Goal: Transaction & Acquisition: Book appointment/travel/reservation

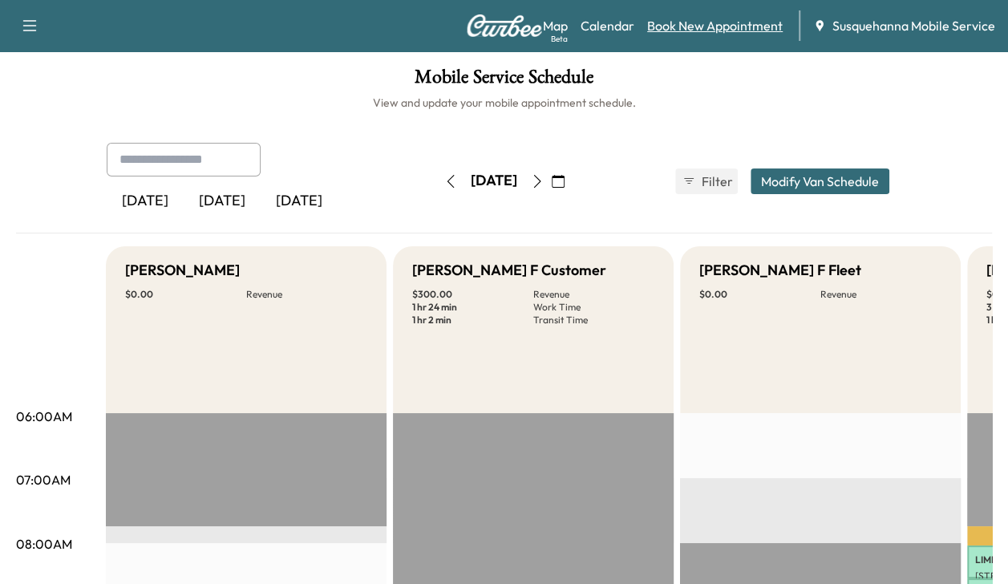
click at [695, 34] on link "Book New Appointment" at bounding box center [714, 25] width 135 height 19
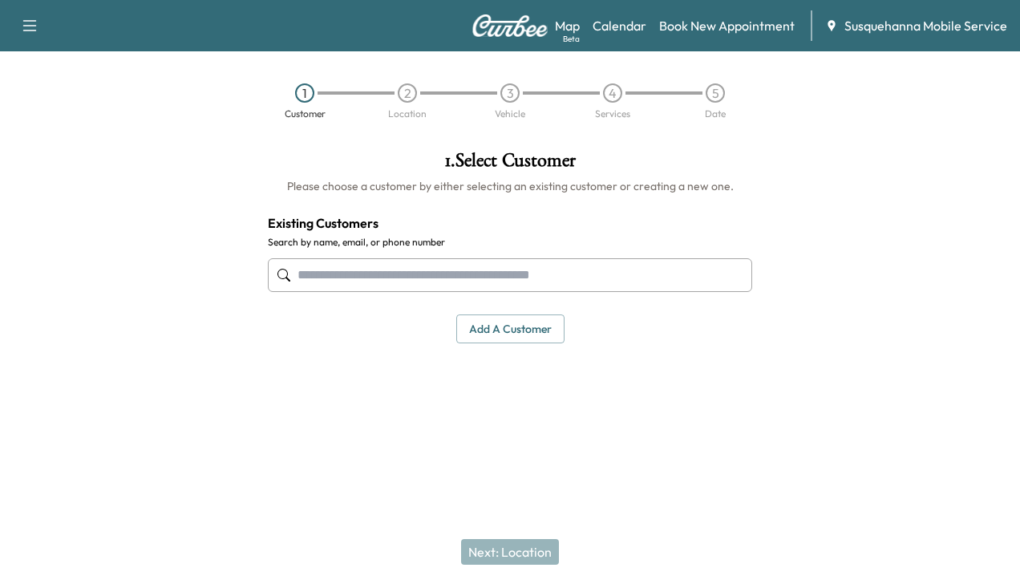
click at [527, 281] on input "text" at bounding box center [510, 275] width 484 height 34
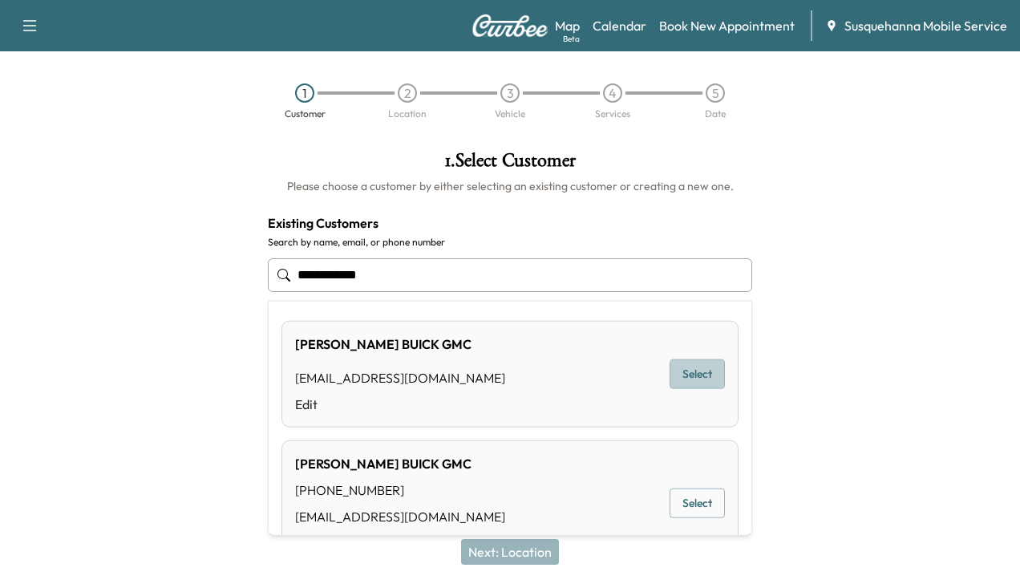
click at [691, 372] on button "Select" at bounding box center [696, 374] width 55 height 30
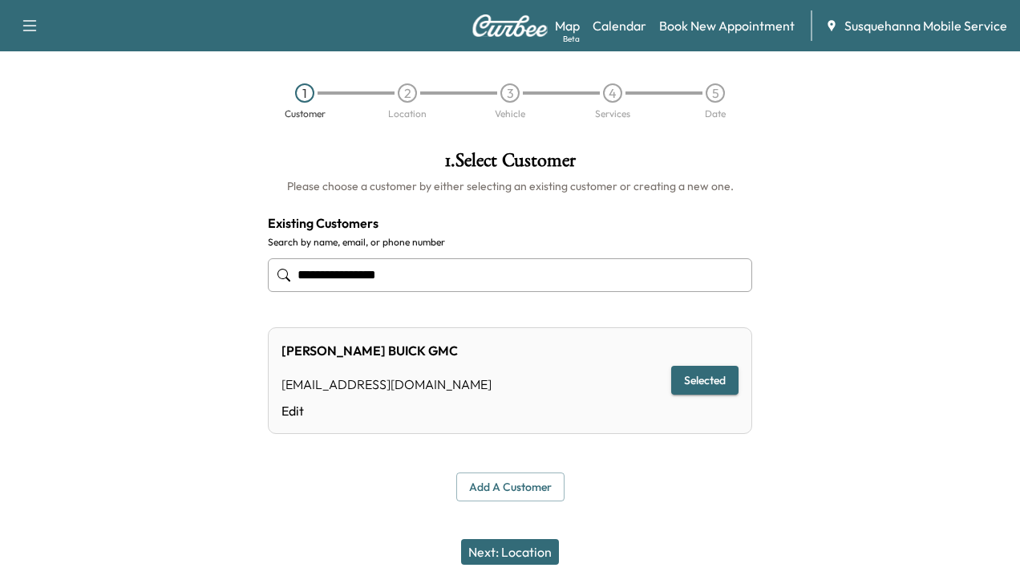
type input "**********"
click at [520, 555] on button "Next: Location" at bounding box center [510, 552] width 98 height 26
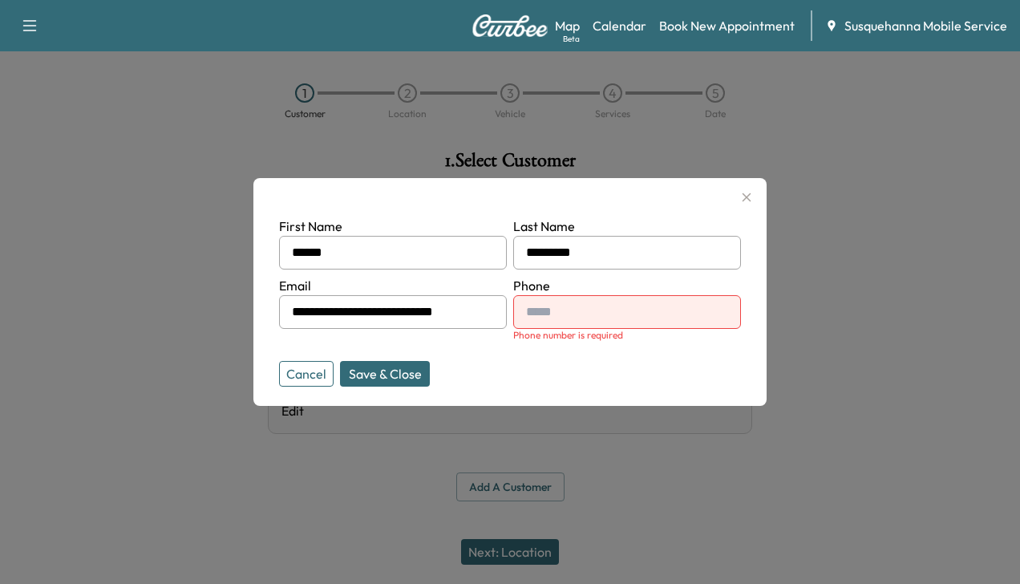
click at [551, 308] on input "text" at bounding box center [627, 312] width 228 height 34
type input "**********"
click at [367, 363] on button "Save & Close" at bounding box center [385, 374] width 90 height 26
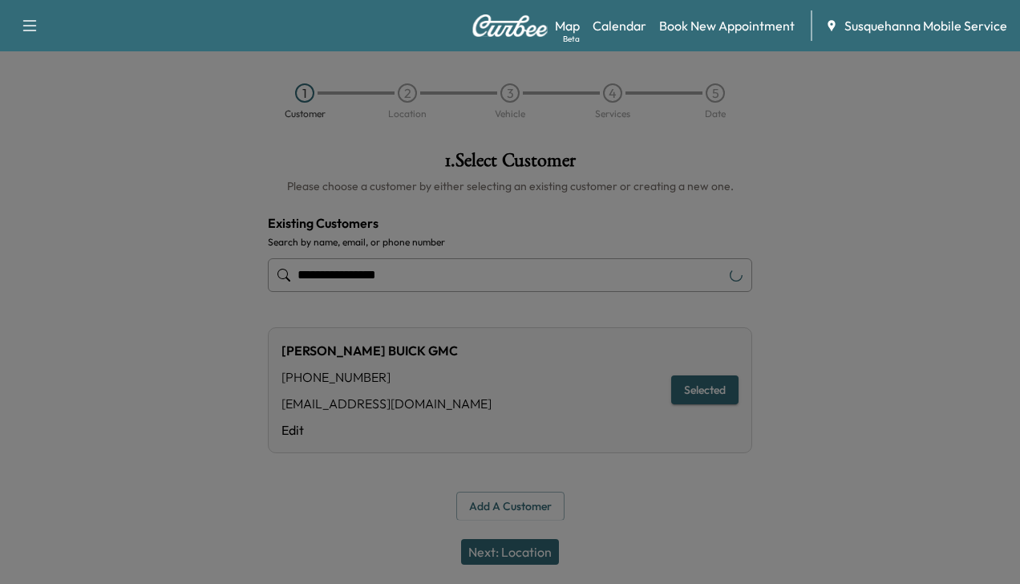
click at [367, 363] on div "**********" at bounding box center [510, 390] width 484 height 126
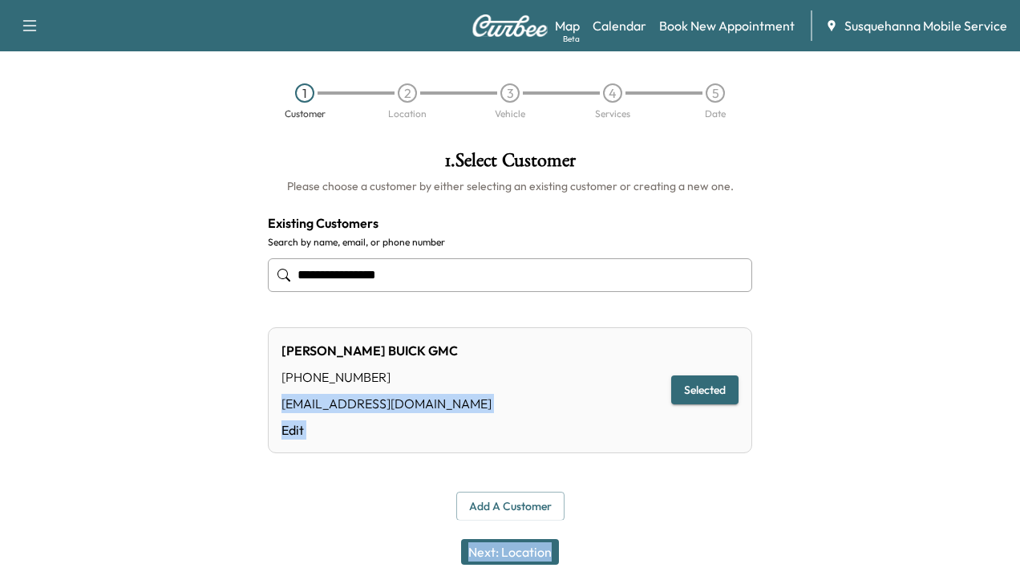
drag, startPoint x: 367, startPoint y: 363, endPoint x: 511, endPoint y: 558, distance: 242.4
click at [511, 533] on div "**********" at bounding box center [510, 335] width 510 height 395
click at [511, 558] on button "Next: Location" at bounding box center [510, 552] width 98 height 26
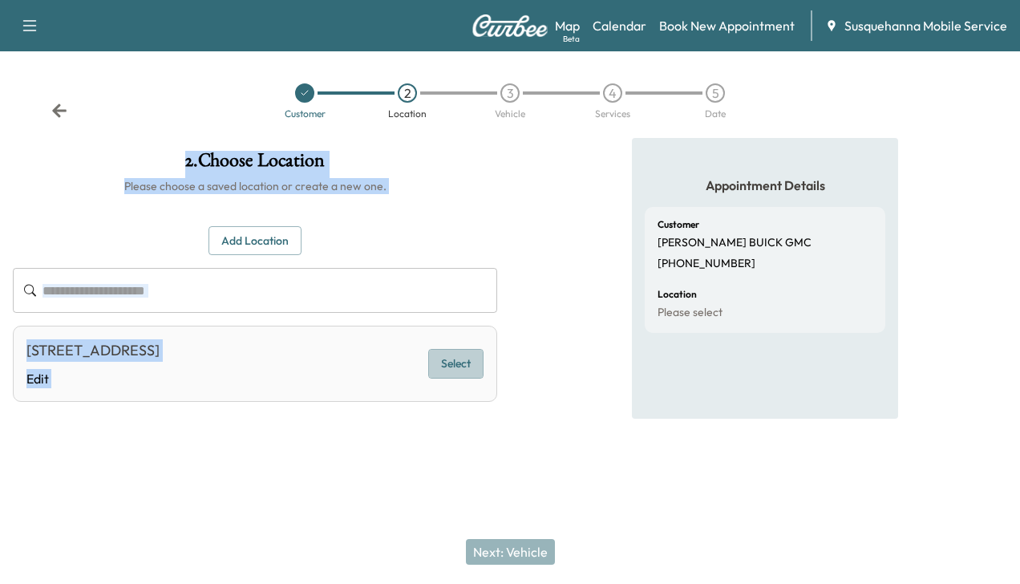
click at [459, 366] on button "Select" at bounding box center [455, 364] width 55 height 30
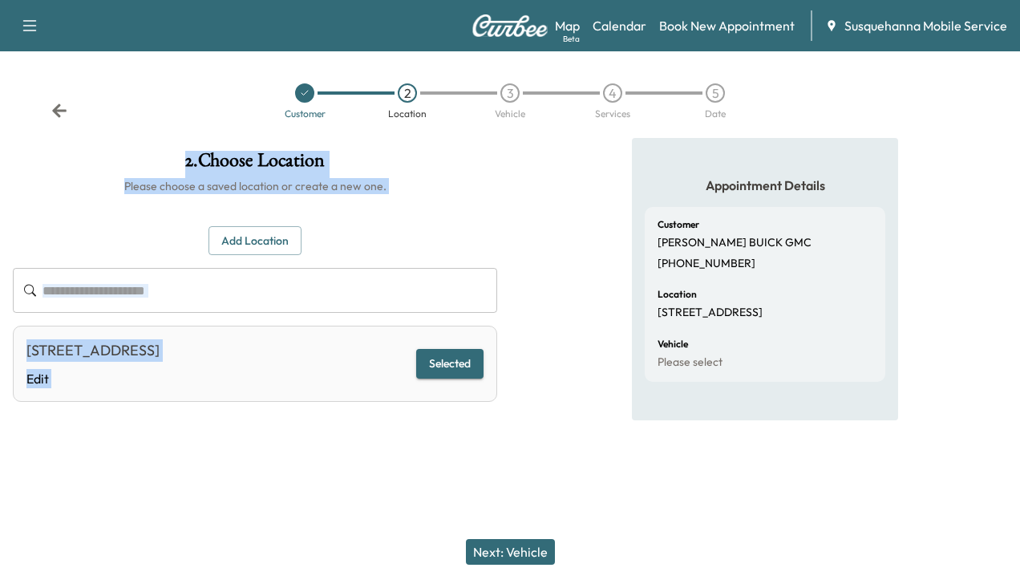
click at [492, 550] on button "Next: Vehicle" at bounding box center [510, 552] width 89 height 26
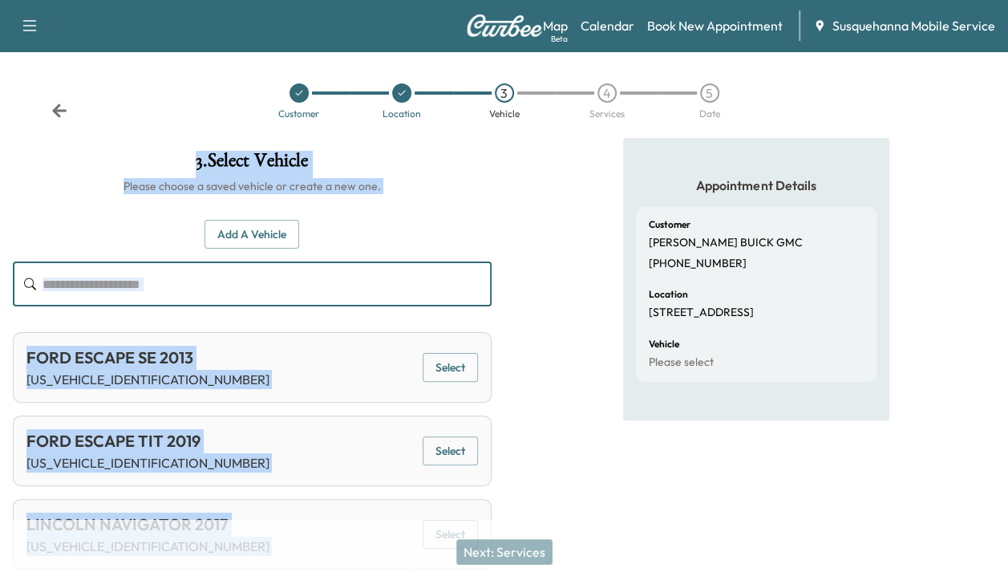
click at [374, 296] on input "text" at bounding box center [266, 283] width 449 height 45
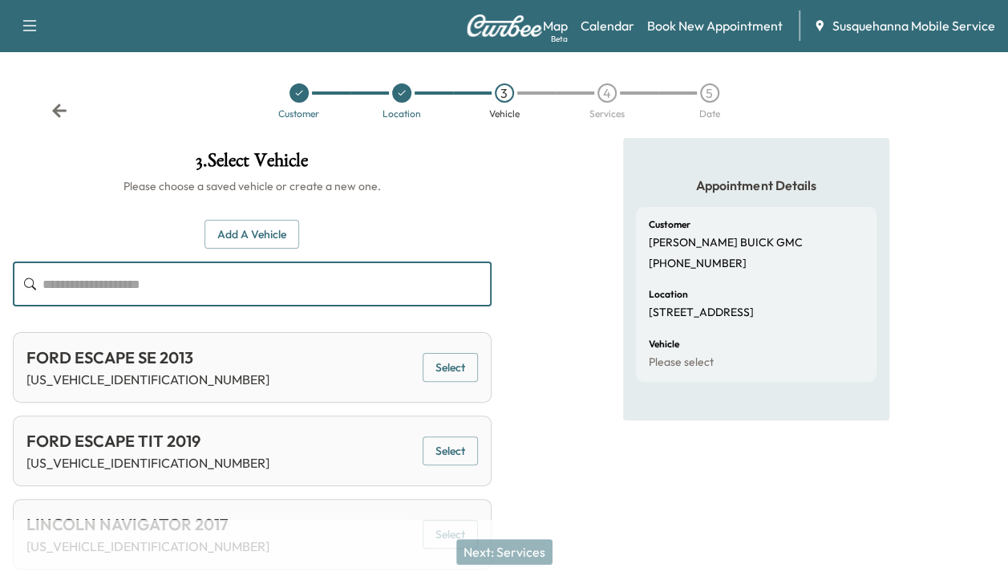
click at [374, 296] on input "text" at bounding box center [266, 283] width 449 height 45
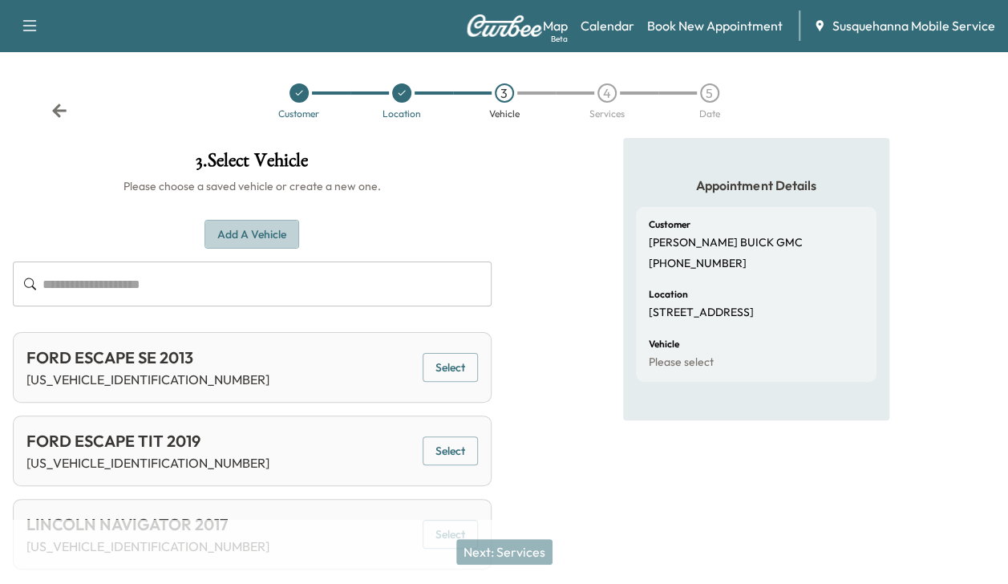
click at [279, 228] on button "Add a Vehicle" at bounding box center [251, 235] width 95 height 30
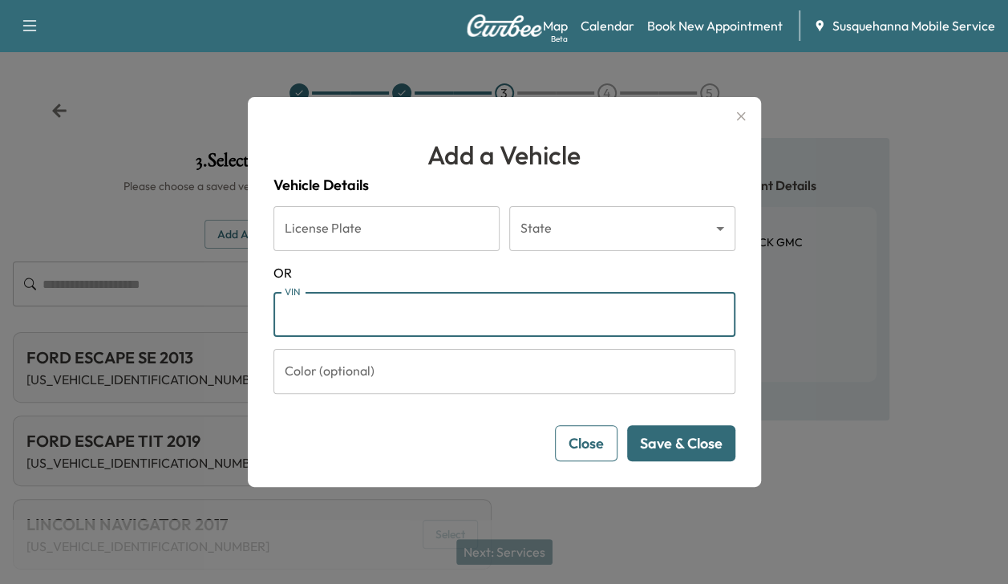
click at [328, 315] on input "VIN" at bounding box center [504, 314] width 462 height 45
type input "**********"
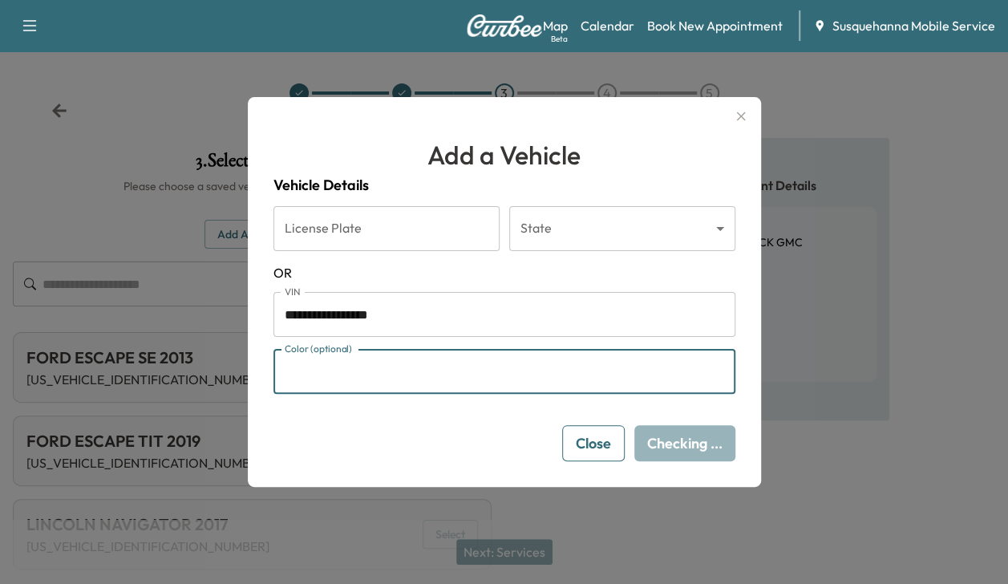
click at [355, 366] on input "Color (optional)" at bounding box center [504, 371] width 462 height 45
type input "******"
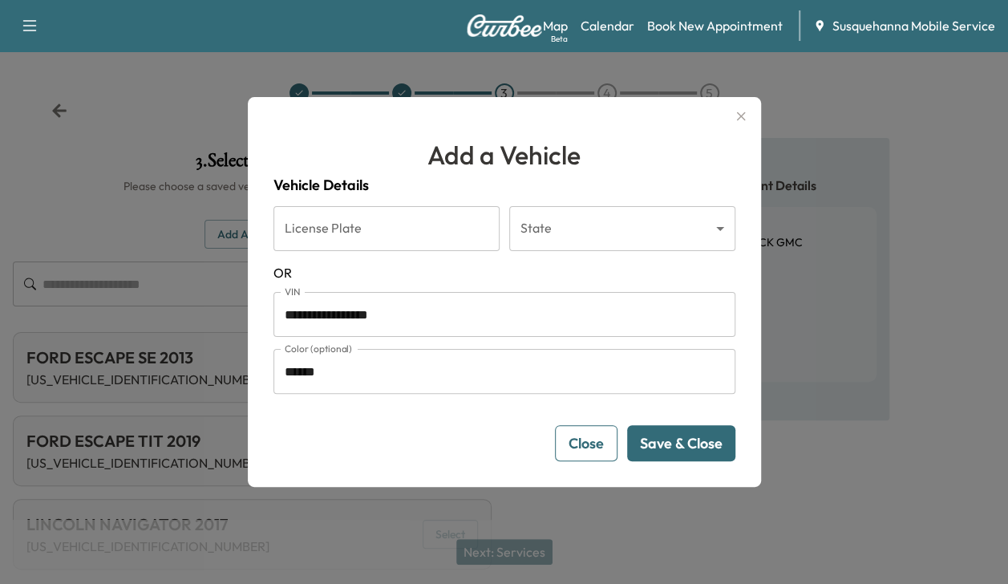
click at [693, 434] on button "Save & Close" at bounding box center [681, 443] width 108 height 36
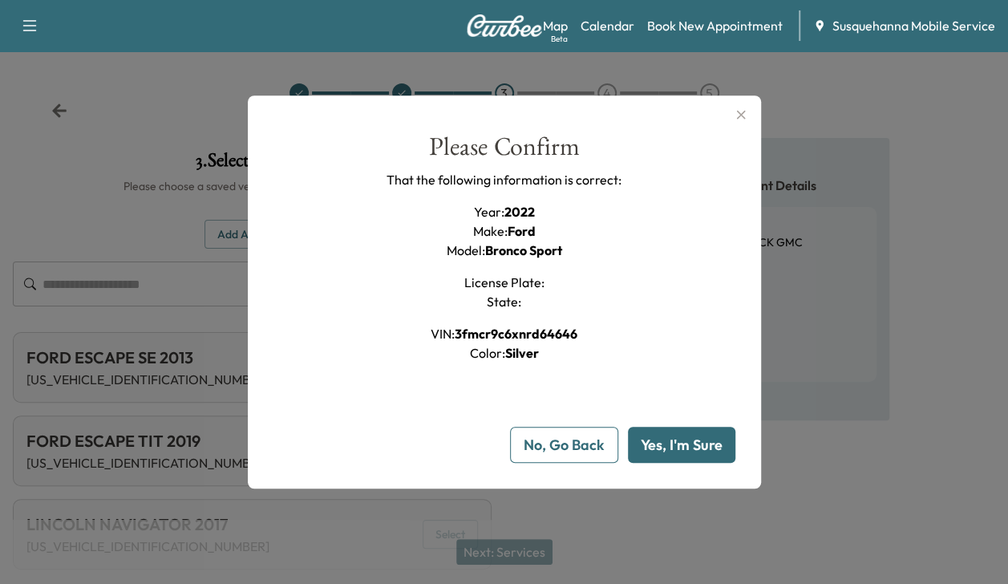
click at [690, 446] on button "Yes, I'm Sure" at bounding box center [681, 444] width 107 height 36
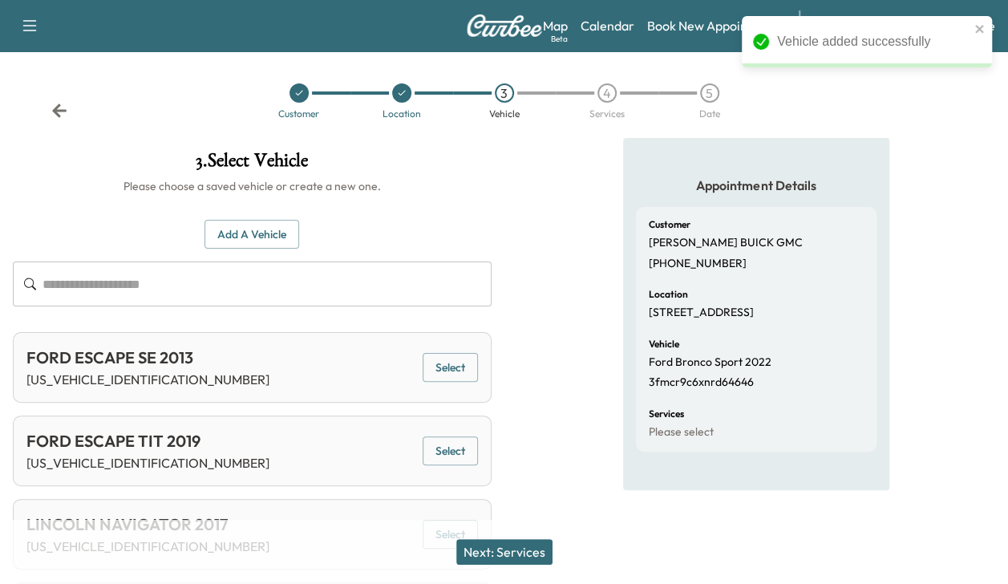
click at [519, 548] on button "Next: Services" at bounding box center [504, 552] width 96 height 26
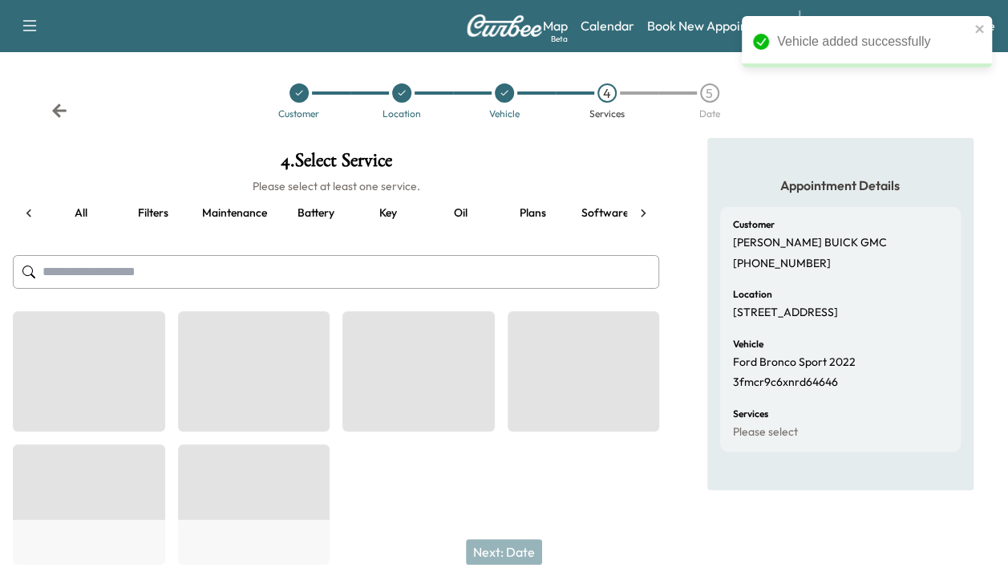
scroll to position [0, 61]
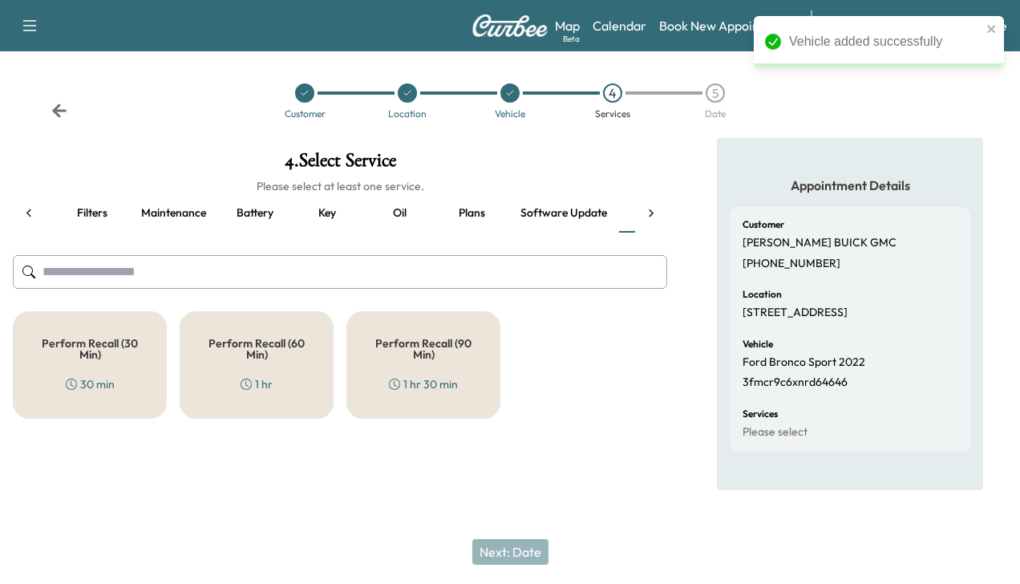
click at [63, 350] on h5 "Perform Recall (30 Min)" at bounding box center [89, 348] width 101 height 22
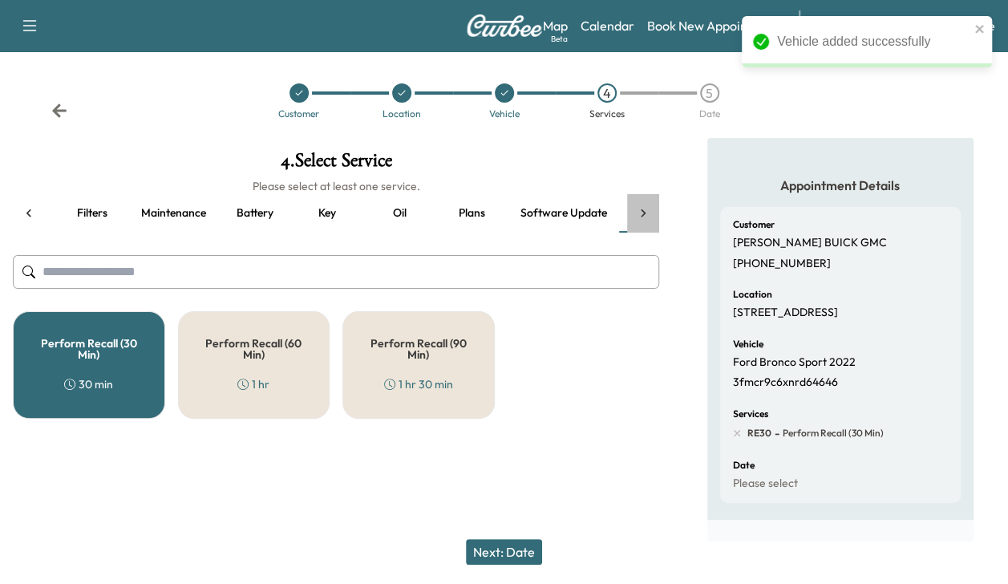
click at [647, 208] on icon at bounding box center [643, 213] width 16 height 16
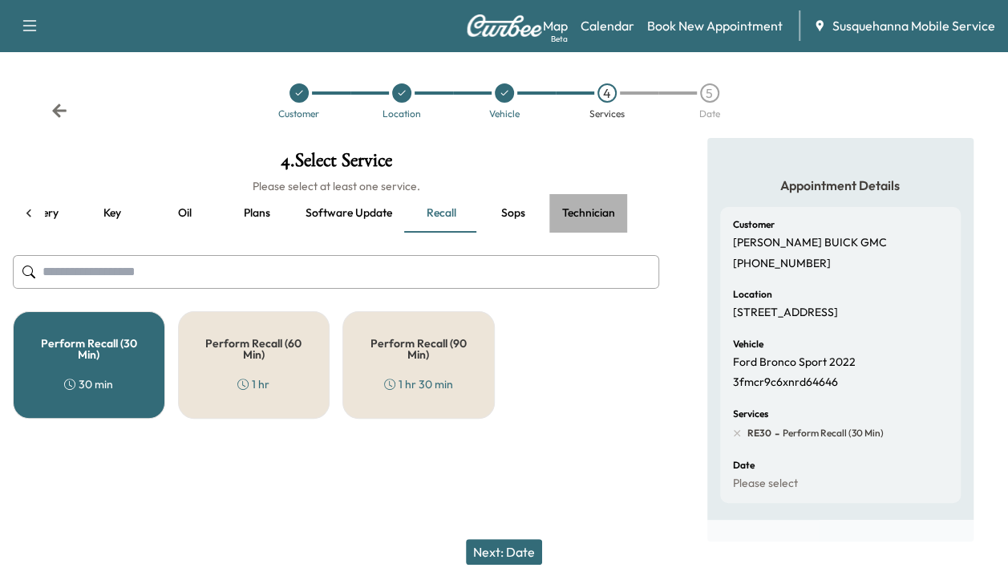
click at [605, 212] on button "Technician" at bounding box center [588, 213] width 79 height 38
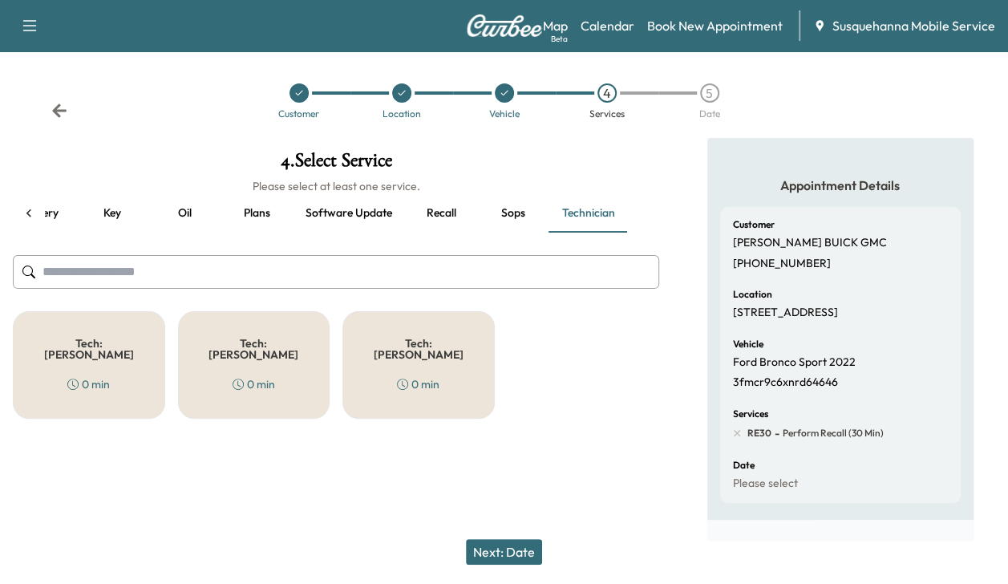
click at [91, 359] on div "Tech: Colton M 0 min" at bounding box center [89, 364] width 152 height 107
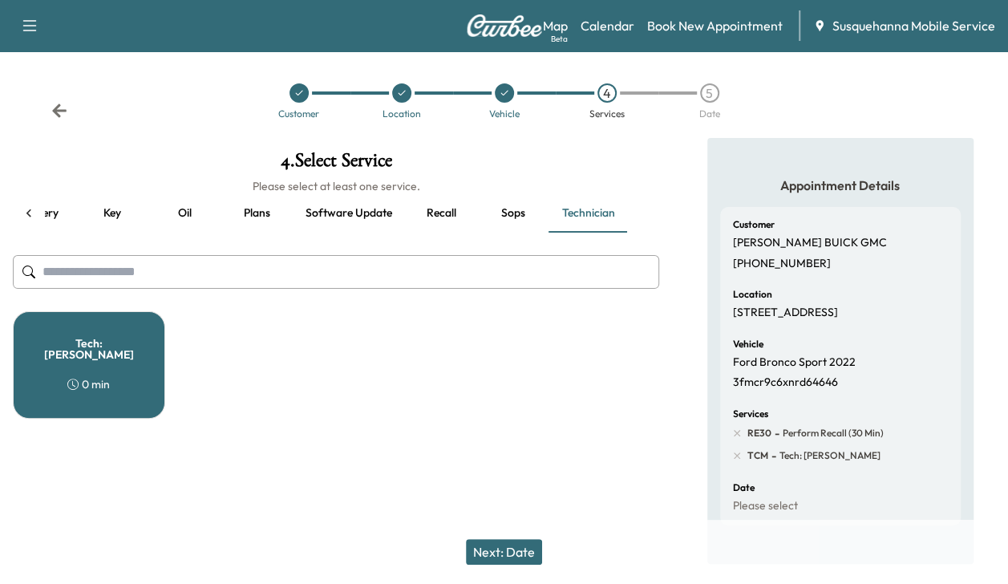
click at [506, 543] on button "Next: Date" at bounding box center [504, 552] width 76 height 26
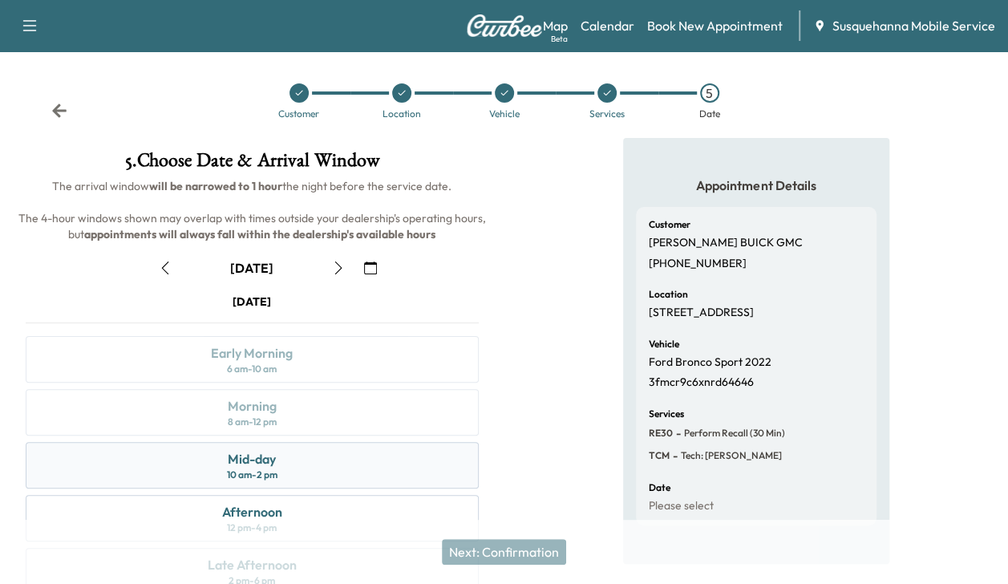
click at [330, 460] on div "Mid-day 10 am - 2 pm" at bounding box center [252, 465] width 453 height 46
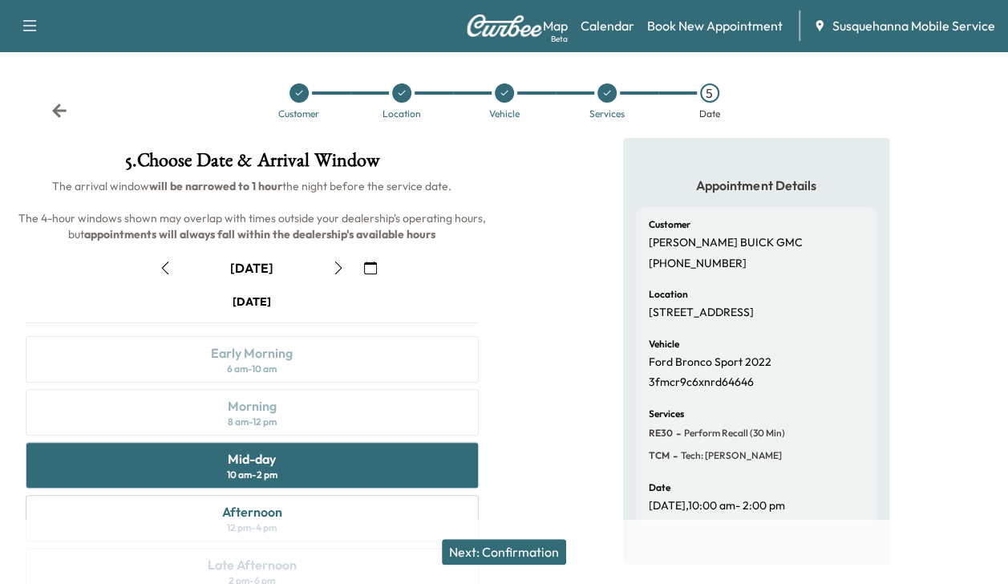
click at [526, 553] on button "Next: Confirmation" at bounding box center [504, 552] width 124 height 26
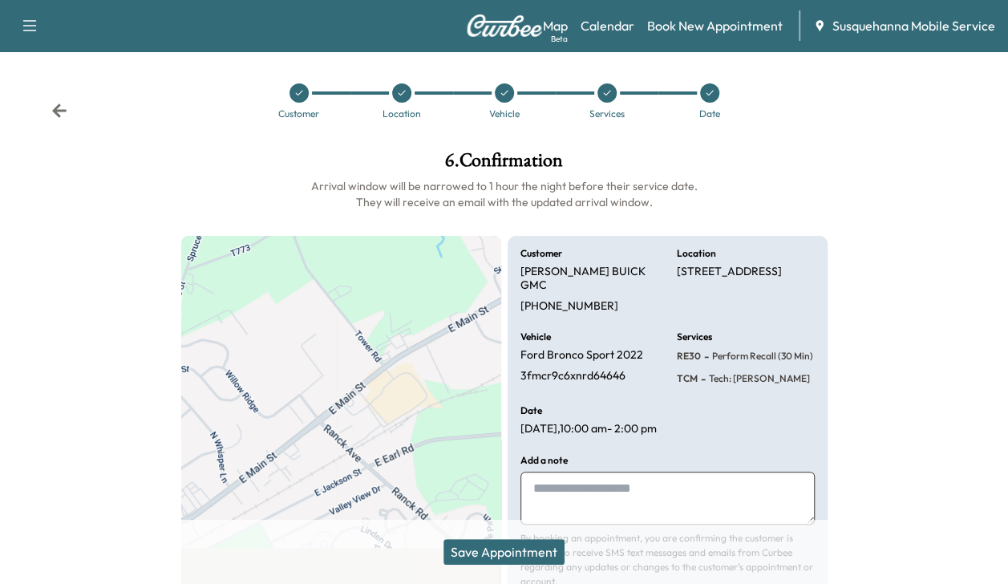
click at [526, 553] on button "Save Appointment" at bounding box center [503, 552] width 121 height 26
